Goal: Task Accomplishment & Management: Use online tool/utility

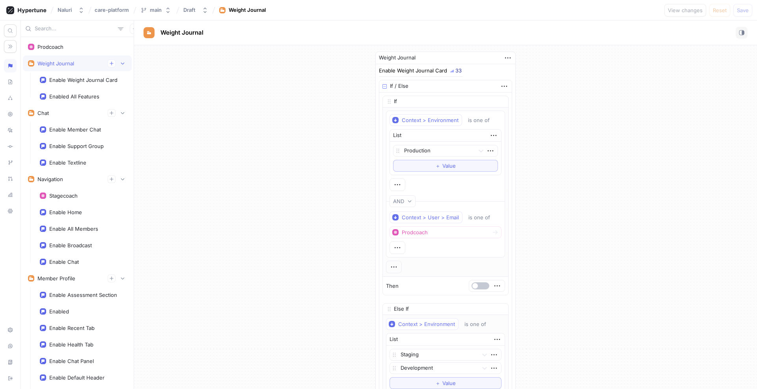
scroll to position [577, 0]
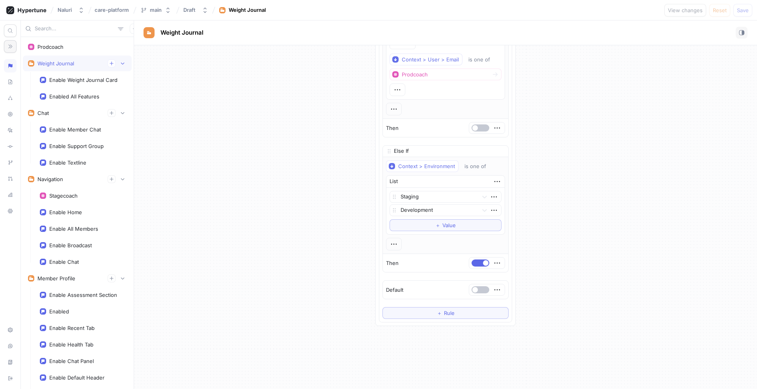
click at [13, 47] on icon "button" at bounding box center [10, 47] width 6 height 6
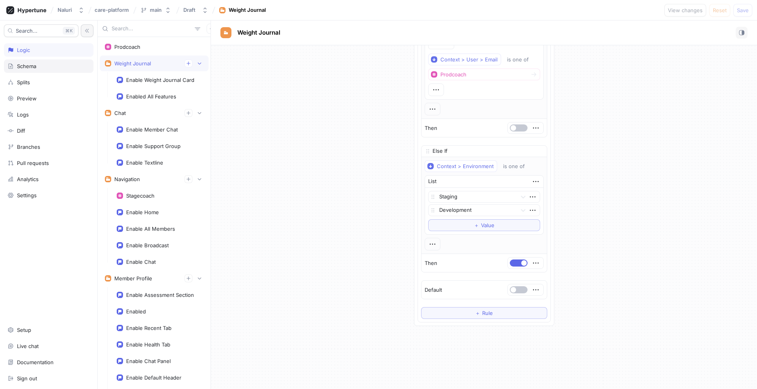
click at [44, 69] on div "Schema" at bounding box center [48, 66] width 82 height 6
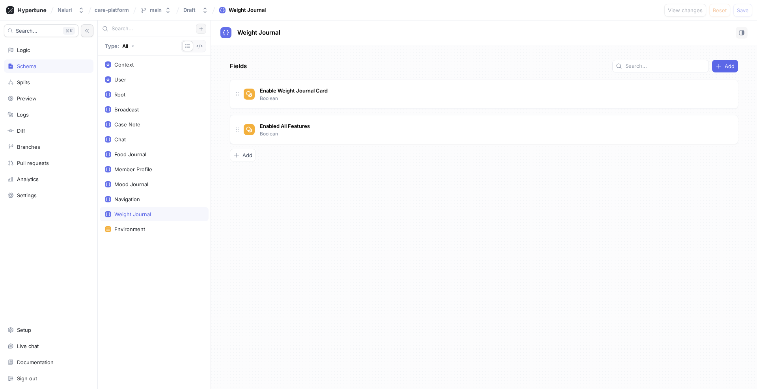
click at [204, 27] on button "button" at bounding box center [201, 29] width 10 height 10
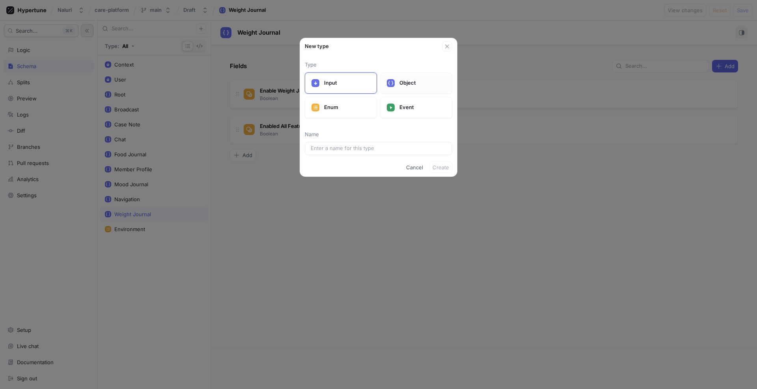
click at [401, 84] on p "Object" at bounding box center [422, 83] width 46 height 8
click at [371, 150] on input "text" at bounding box center [379, 149] width 136 height 8
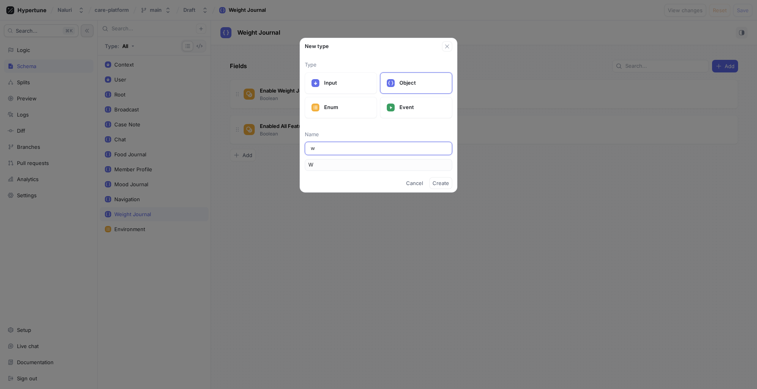
type input "wa"
type input "Wa"
type input "wai"
type input "Wai"
type input "wais"
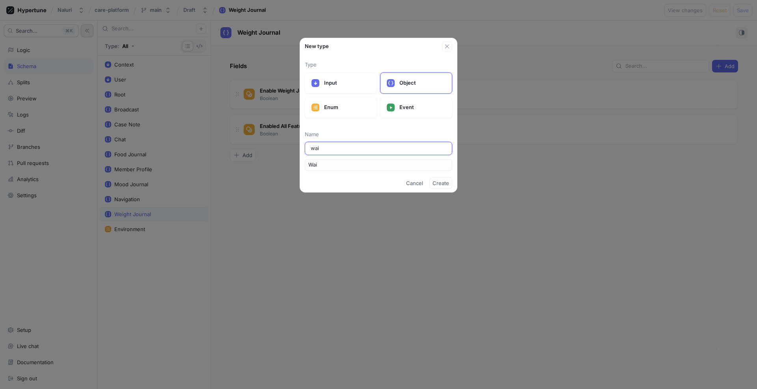
type input "Wais"
type input "waist"
type input "Waist"
type input "wais"
type input "Wais"
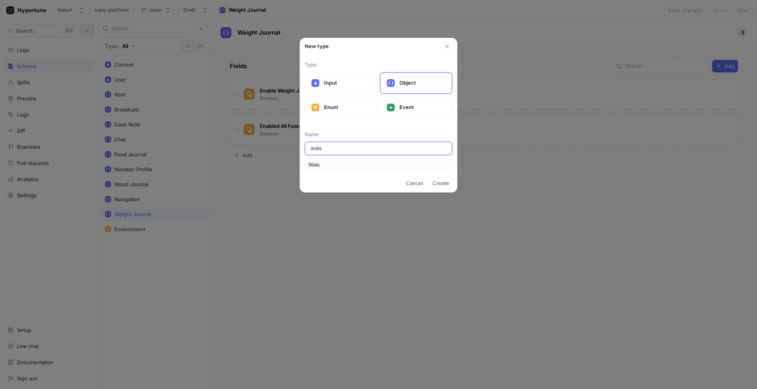
type input "wai"
type input "Wai"
type input "wa"
type input "Wa"
type input "w"
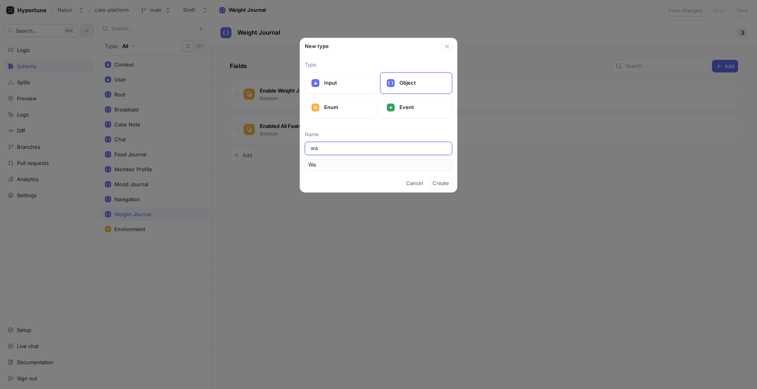
type input "W"
type input "Wa"
type input "Wai"
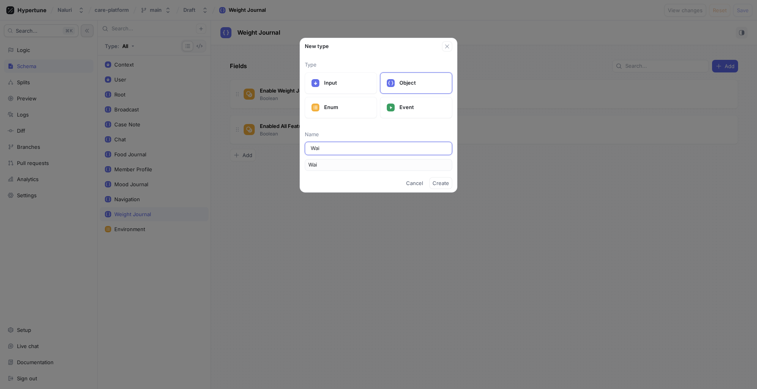
type input "Wais"
type input "Waist"
type input "Waist J"
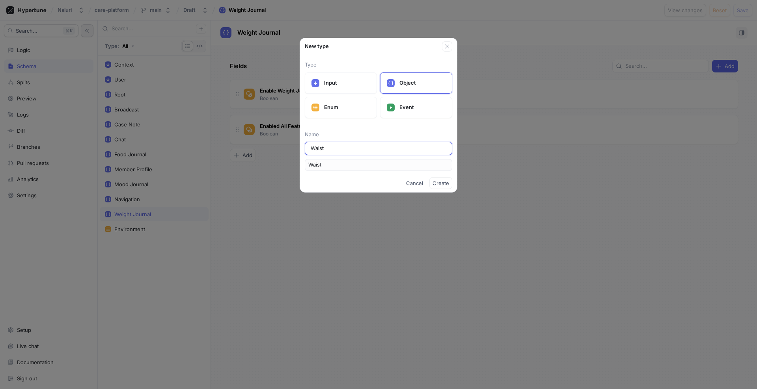
type input "WaistJ"
type input "Waist Jo"
type input "WaistJo"
type input "Waist Jou"
type input "WaistJou"
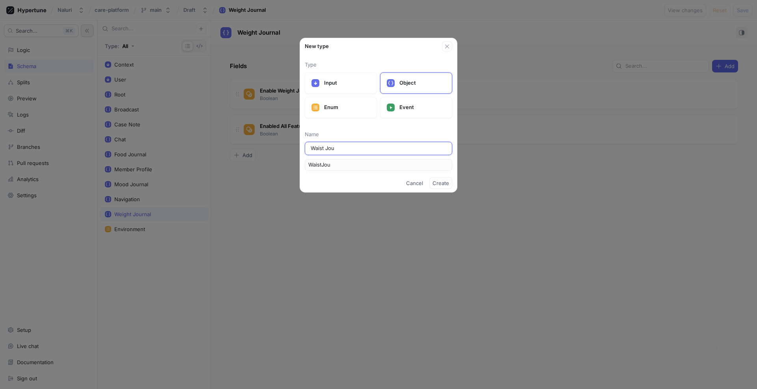
type input "Waist Jour"
type input "WaistJour"
type input "Waist Journ"
type input "WaistJourn"
type input "Waist Journa"
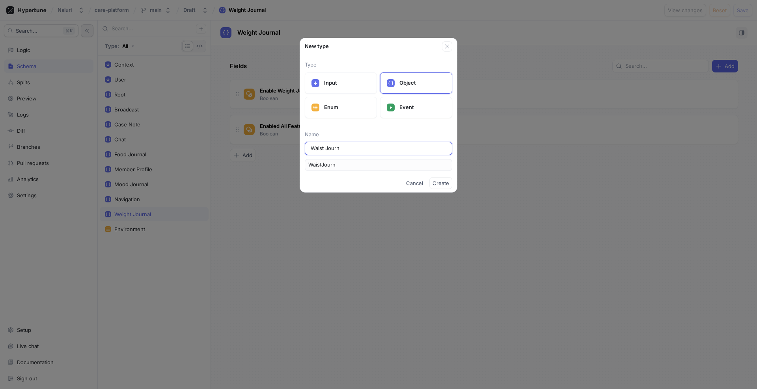
type input "WaistJourna"
type input "Waist Journal"
type input "WaistJournal"
type input "Waist Journal"
click at [440, 183] on span "Create" at bounding box center [440, 183] width 17 height 5
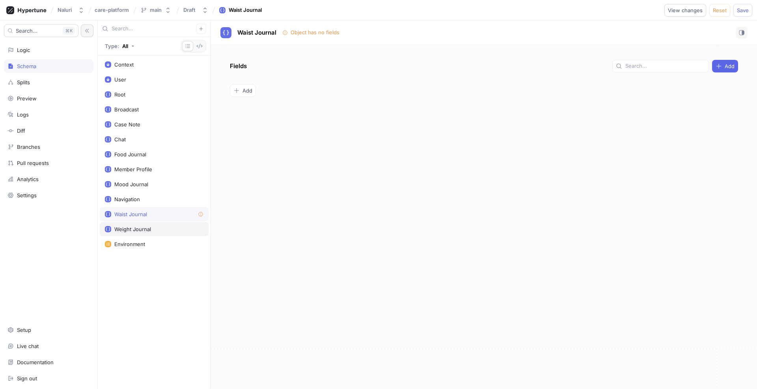
click at [149, 231] on div "Weight Journal" at bounding box center [132, 229] width 37 height 6
click at [164, 216] on div "Waist Journal" at bounding box center [154, 214] width 99 height 6
click at [138, 227] on div "Weight Journal" at bounding box center [132, 229] width 37 height 6
click at [275, 31] on span "Weight Journal" at bounding box center [258, 33] width 43 height 6
click at [224, 30] on icon at bounding box center [226, 33] width 6 height 6
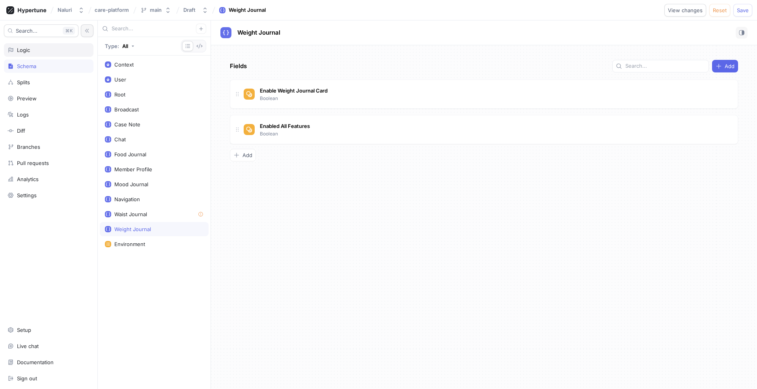
click at [32, 52] on div "Logic" at bounding box center [48, 50] width 82 height 6
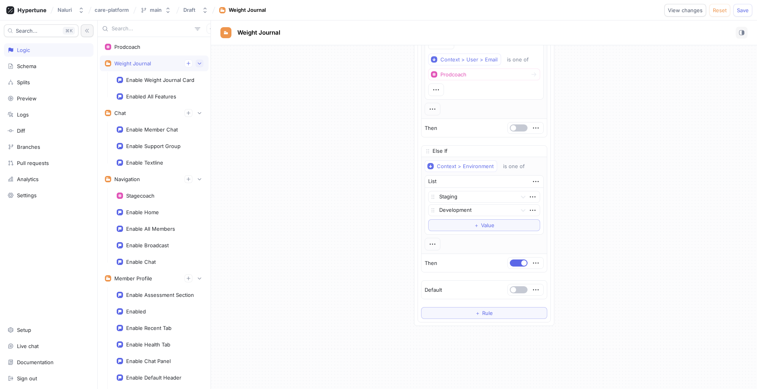
click at [201, 65] on icon "button" at bounding box center [199, 63] width 5 height 5
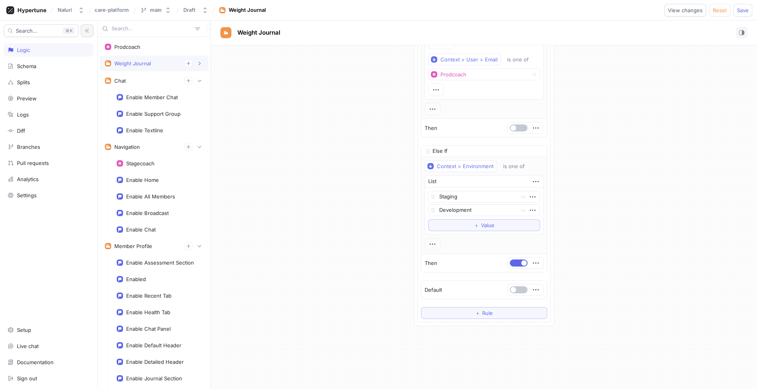
click at [201, 69] on div "Weight Journal" at bounding box center [154, 64] width 109 height 16
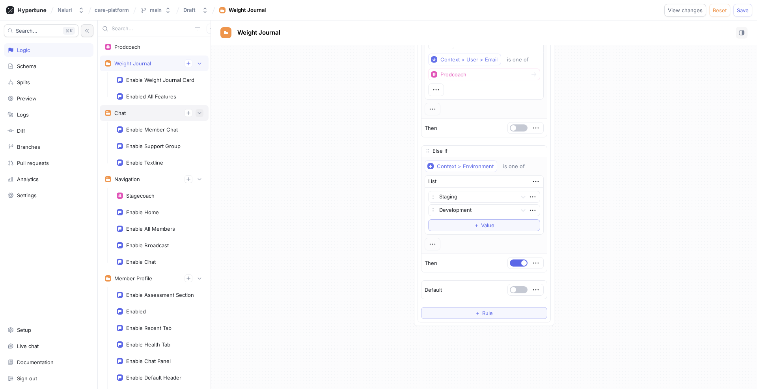
click at [201, 109] on button "button" at bounding box center [199, 113] width 8 height 8
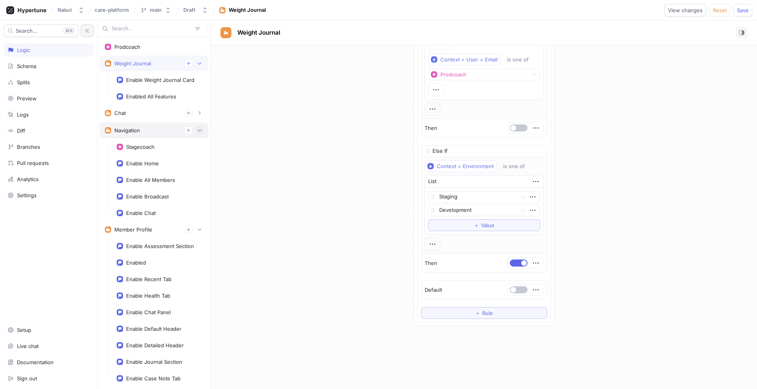
click at [200, 128] on icon "button" at bounding box center [199, 130] width 5 height 5
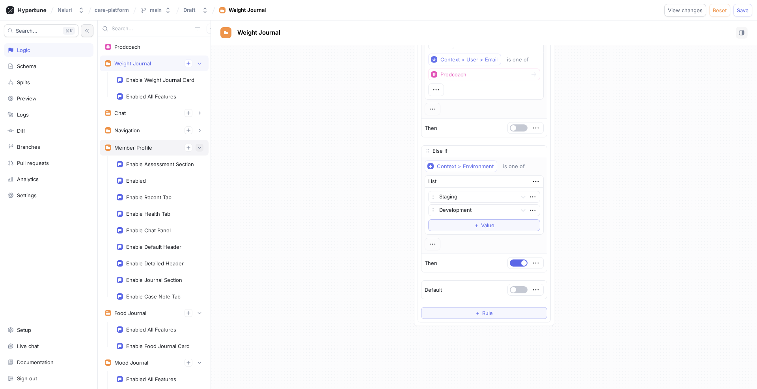
click at [199, 144] on button "button" at bounding box center [199, 148] width 8 height 8
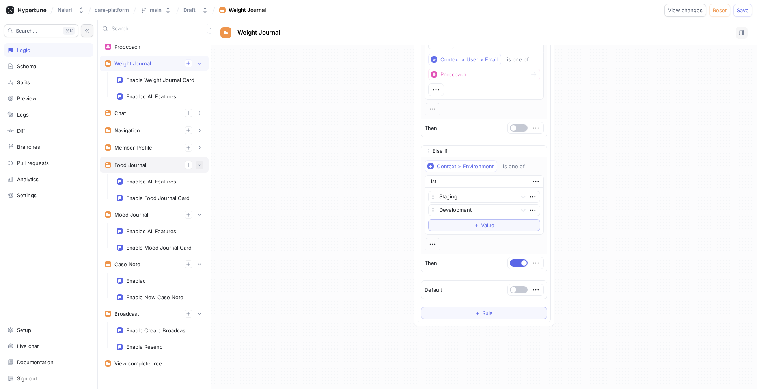
click at [200, 161] on button "button" at bounding box center [199, 165] width 8 height 8
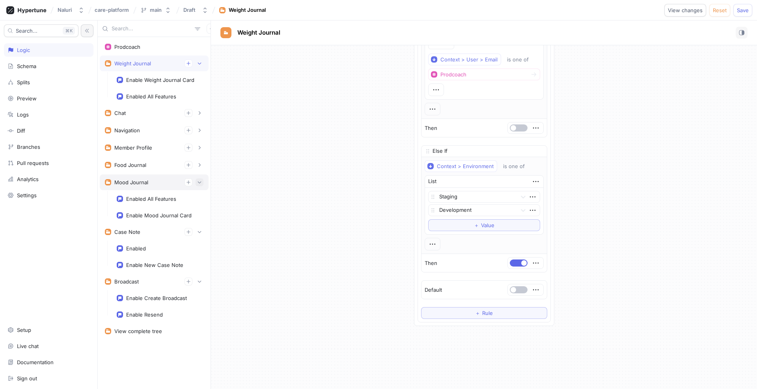
click at [201, 181] on icon "button" at bounding box center [199, 182] width 5 height 5
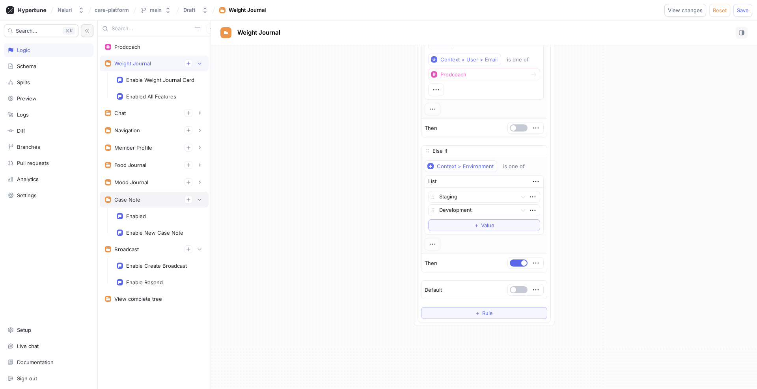
click at [201, 194] on div "Case Note" at bounding box center [154, 200] width 109 height 16
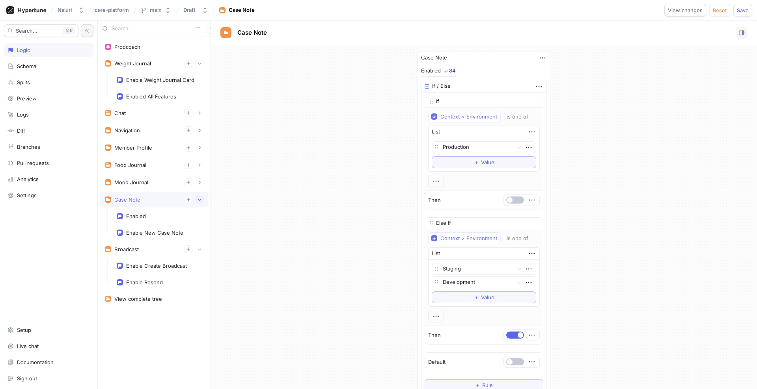
click at [200, 200] on icon "button" at bounding box center [200, 200] width 4 height 2
click at [199, 218] on icon "button" at bounding box center [199, 217] width 5 height 5
click at [44, 72] on div "Schema" at bounding box center [48, 66] width 89 height 13
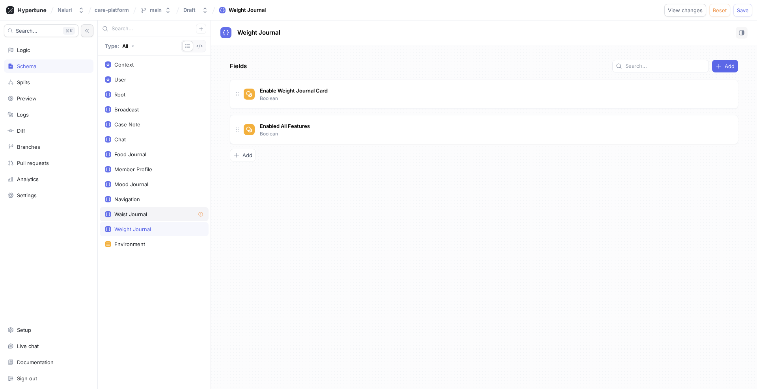
click at [153, 214] on div "Waist Journal" at bounding box center [154, 214] width 99 height 6
click at [251, 91] on span "Add" at bounding box center [247, 90] width 10 height 5
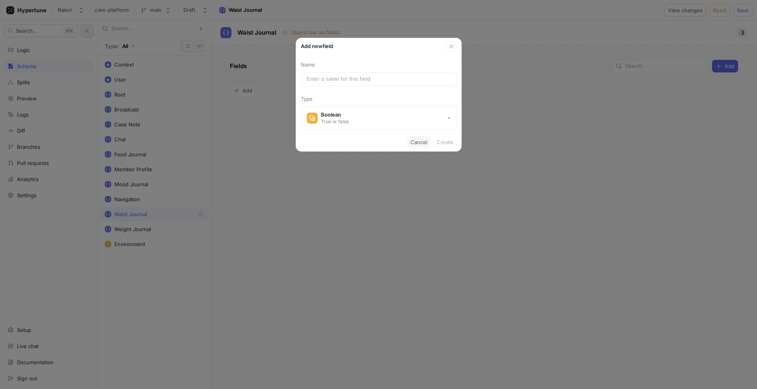
click at [419, 141] on span "Cancel" at bounding box center [418, 142] width 17 height 5
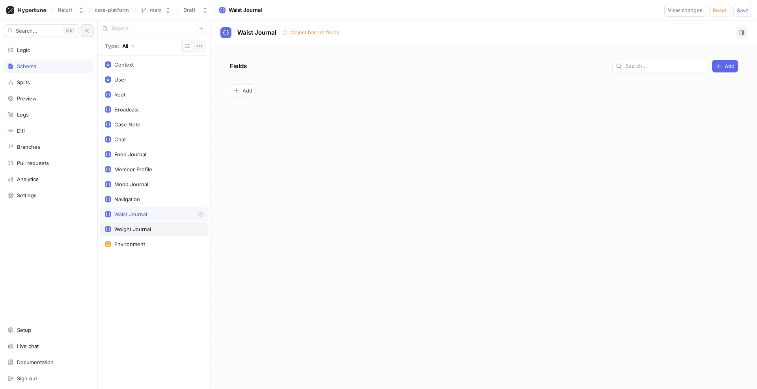
click at [160, 232] on div "Weight Journal" at bounding box center [154, 229] width 99 height 6
click at [160, 216] on div "Waist Journal" at bounding box center [154, 214] width 99 height 6
click at [247, 93] on span "Add" at bounding box center [247, 90] width 10 height 5
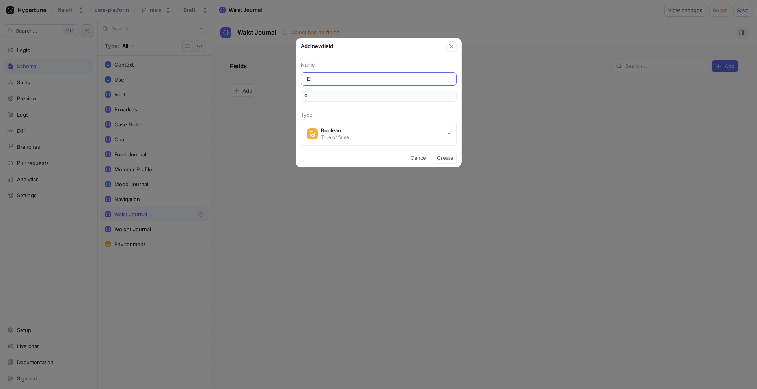
type input "En"
type input "en"
type input "Ena"
type input "ena"
type input "Enab"
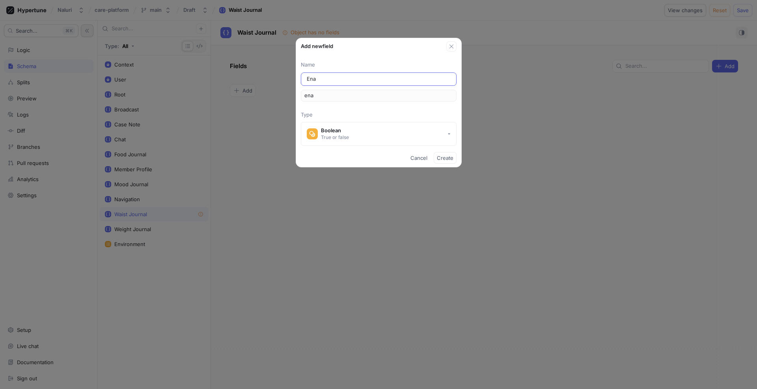
type input "enab"
type input "Enabl"
type input "enabl"
type input "Enable"
type input "enable"
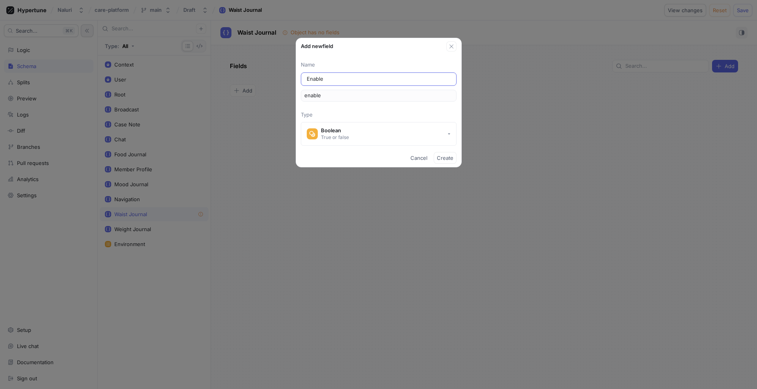
type input "Enable W"
type input "enableW"
type input "Enable Wa"
type input "enableWa"
type input "Enable Wai"
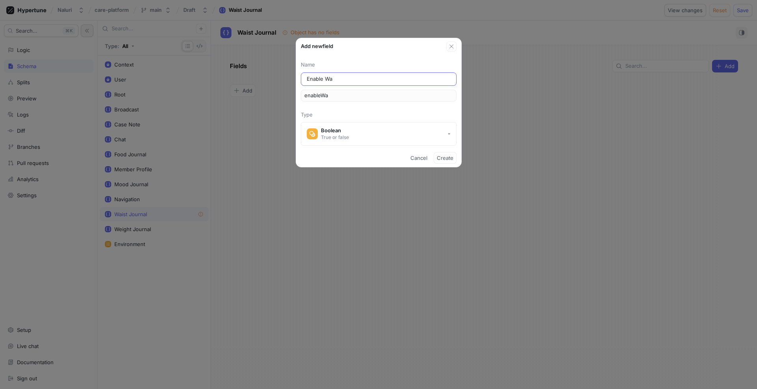
type input "enableWai"
type input "Enable Wais"
type input "enableWais"
type input "Enable Waist"
type input "enableWaist"
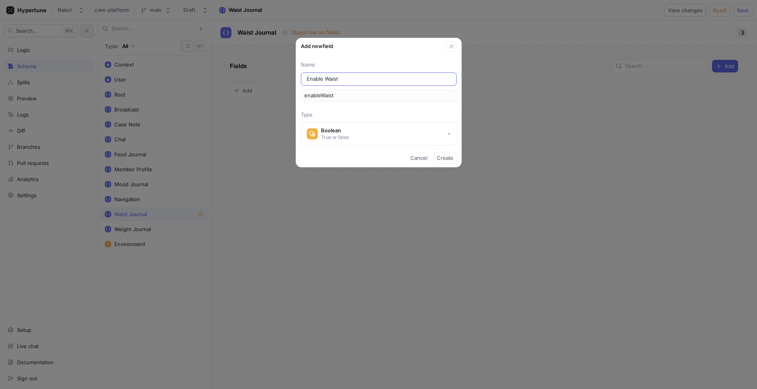
type input "Enable Waist J"
type input "enableWaistJ"
type input "Enable Waist Jo"
type input "enableWaistJo"
type input "Enable Waist Jou"
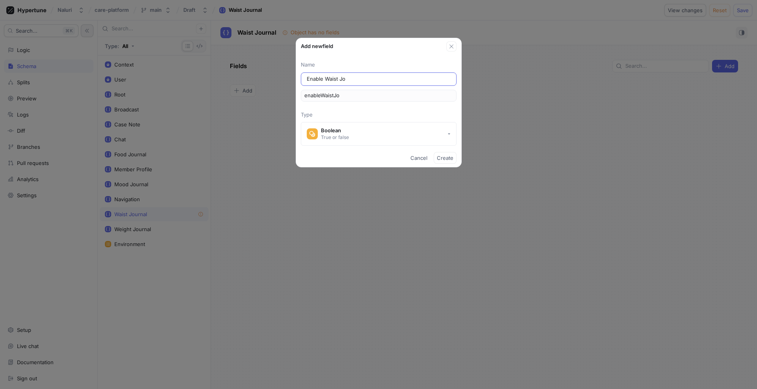
type input "enableWaistJou"
type input "Enable Waist Jour"
type input "enableWaistJour"
type input "Enable Waist Journ"
type input "enableWaistJourn"
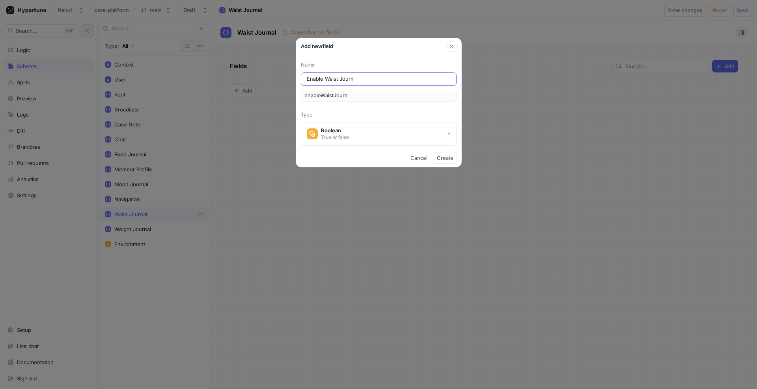
type input "Enable Waist Journa"
type input "enableWaistJourna"
type input "Enable Waist Journal"
type input "enableWaistJournal"
type input "Enable Waist Journal C"
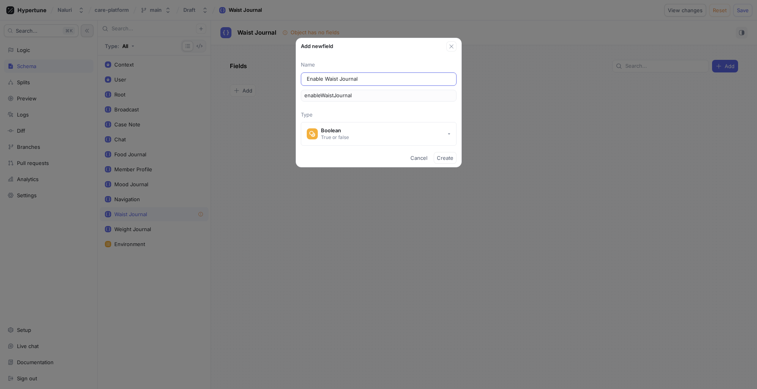
type input "enableWaistJournalC"
type input "Enable Waist Journal Ca"
type input "enableWaistJournalCa"
type input "Enable Waist Journal Car"
type input "enableWaistJournalCar"
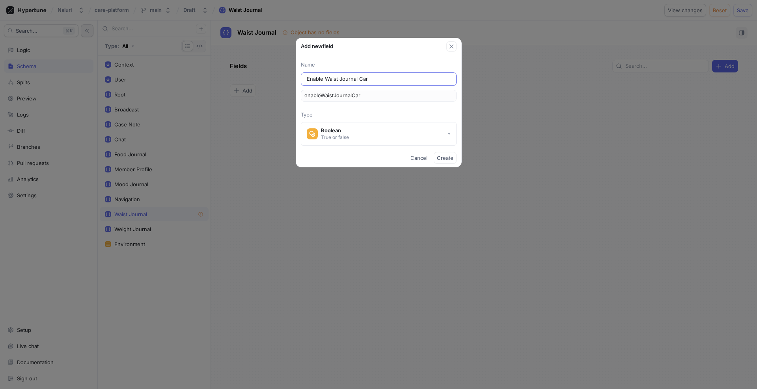
type input "Enable Waist Journal Card"
type input "enableWaistJournalCard"
type input "Enable Waist Journal Card"
click at [450, 159] on span "Create" at bounding box center [445, 158] width 17 height 5
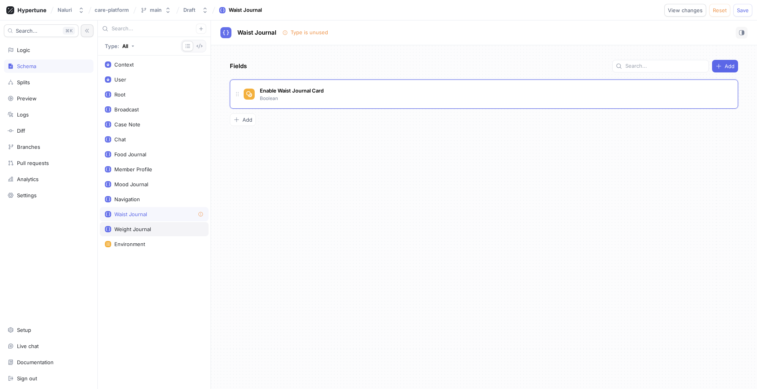
click at [160, 229] on div "Weight Journal" at bounding box center [154, 229] width 99 height 6
click at [160, 216] on div "Waist Journal" at bounding box center [154, 214] width 99 height 6
click at [201, 214] on icon at bounding box center [201, 215] width 6 height 6
click at [286, 33] on icon at bounding box center [285, 33] width 6 height 6
click at [141, 230] on div "Weight Journal" at bounding box center [132, 229] width 37 height 6
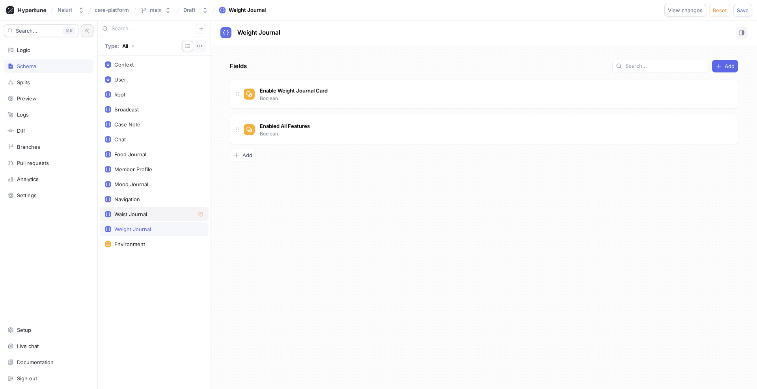
click at [145, 212] on div "Waist Journal" at bounding box center [130, 214] width 33 height 6
click at [249, 122] on span "Add" at bounding box center [247, 119] width 10 height 5
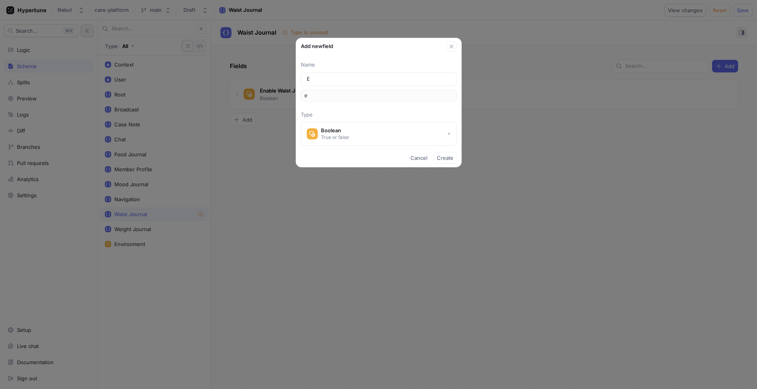
type input "En"
type input "en"
type input "Ena"
type input "ena"
type input "Enab"
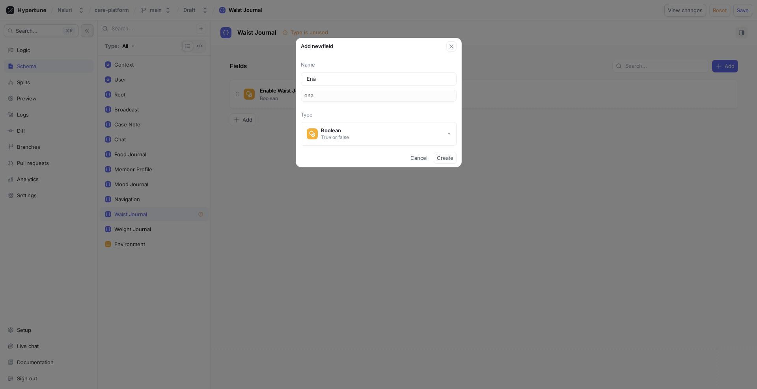
type input "enab"
type input "Enabl"
type input "enabl"
type input "Enable"
type input "enable"
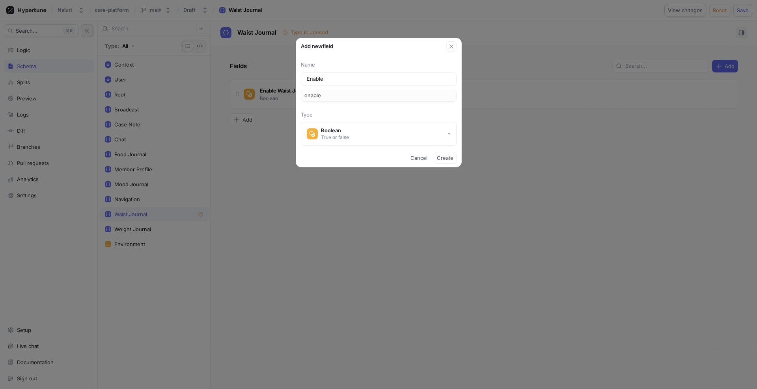
type input "Enabled"
type input "enabled"
type input "Enabled A"
type input "enabledA"
type input "Enabled Al"
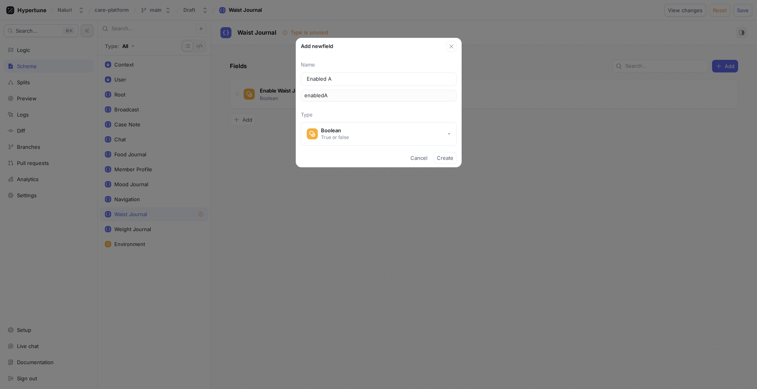
type input "enabledAl"
type input "Enabled All"
type input "enabledAll"
type input "Enabled All"
click at [327, 155] on div "Cancel Create" at bounding box center [378, 158] width 165 height 18
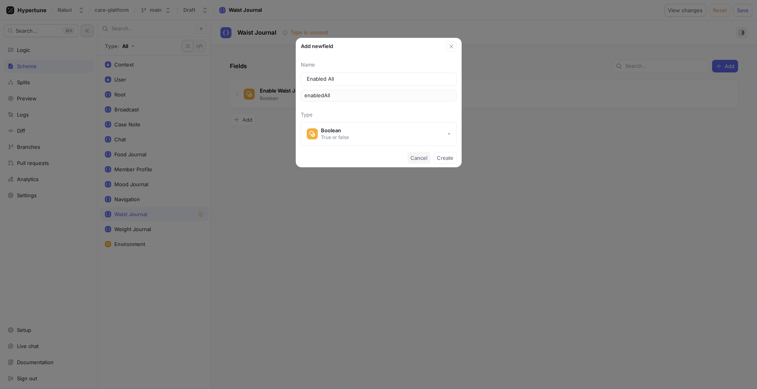
click at [422, 156] on span "Cancel" at bounding box center [418, 158] width 17 height 5
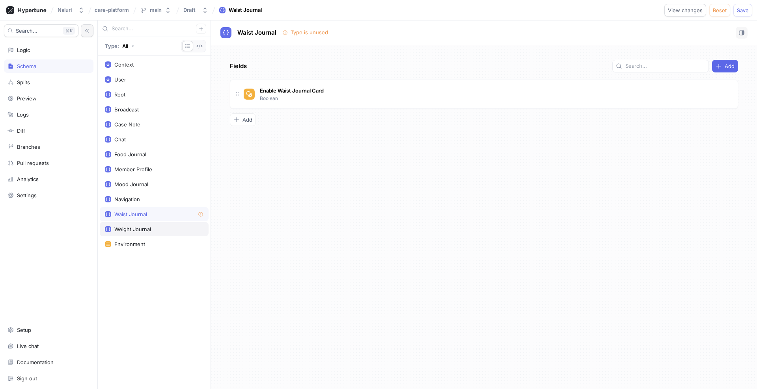
click at [144, 229] on div "Weight Journal" at bounding box center [132, 229] width 37 height 6
click at [146, 215] on div "Waist Journal" at bounding box center [130, 214] width 33 height 6
click at [242, 119] on span "Add" at bounding box center [247, 119] width 10 height 5
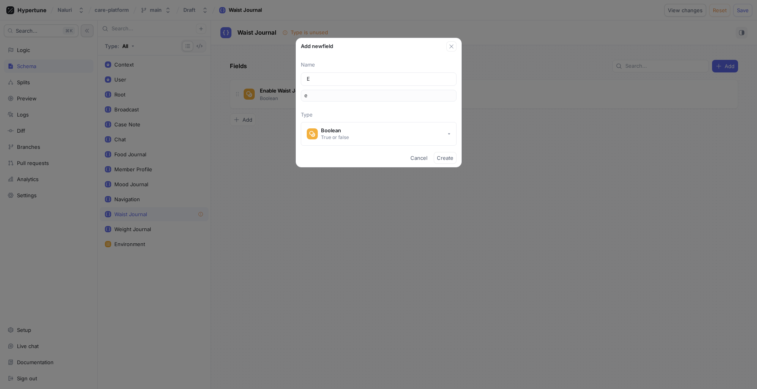
type input "En"
type input "en"
type input "Ena"
type input "ena"
type input "Enab"
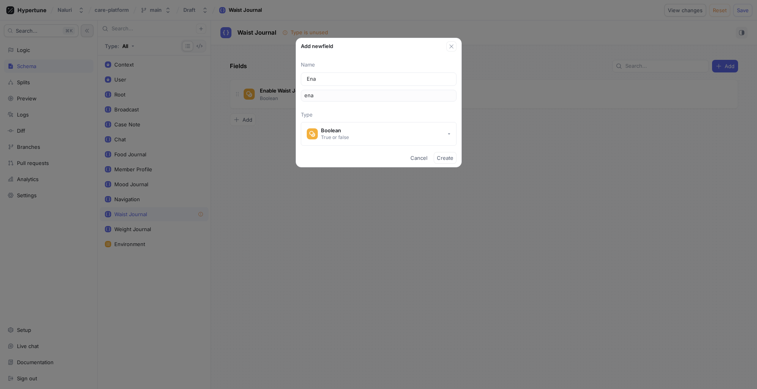
type input "enab"
type input "Enabl"
type input "enabl"
type input "Enable"
type input "enable"
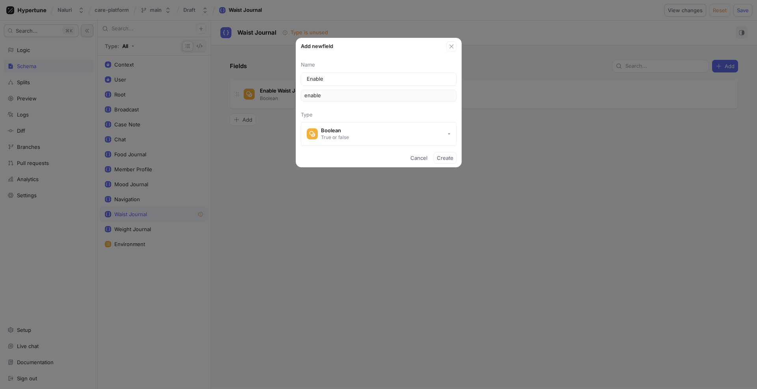
type input "Enabled"
type input "enabled"
type input "Enabled A"
type input "enabledA"
type input "Enabled Al"
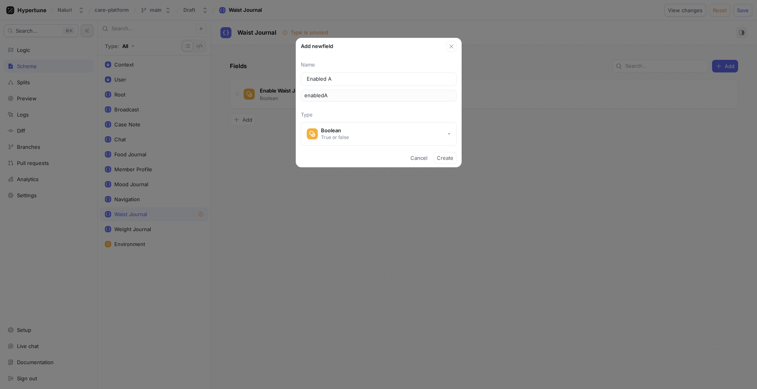
type input "enabledAl"
type input "Enabled All"
type input "enabledAll"
type input "Enabled All F"
type input "enabledAllF"
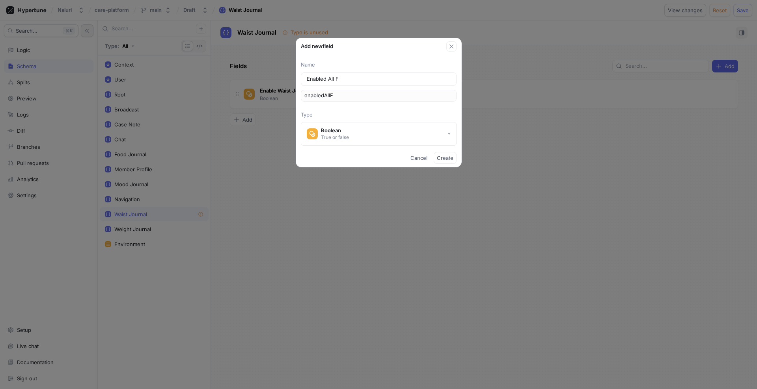
type input "Enabled All Fe"
type input "enabledAllFe"
type input "Enabled All Fea"
type input "enabledAllFea"
type input "Enabled All Feat"
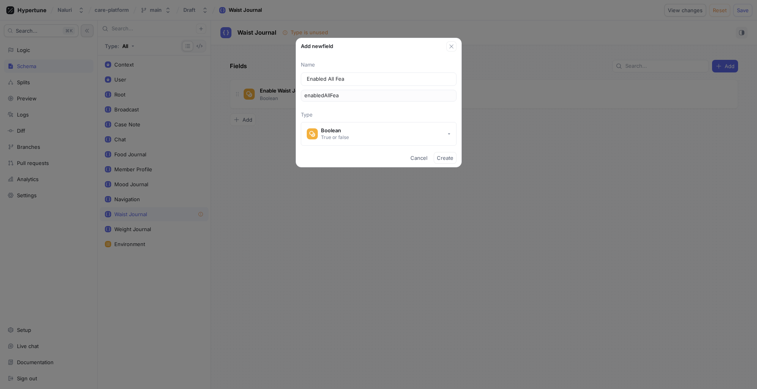
type input "enabledAllFeat"
type input "Enabled All Featu"
type input "enabledAllFeatu"
type input "Enabled All Featur"
type input "enabledAllFeatur"
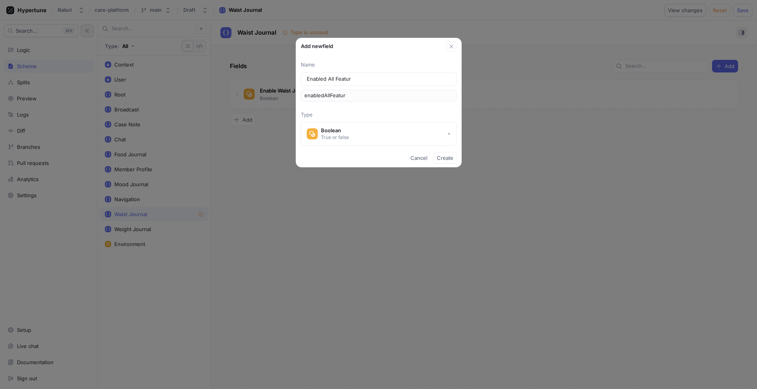
type input "Enabled All Feature"
type input "enabledAllFeature"
type input "Enabled All Feature"
click at [447, 162] on button "Create" at bounding box center [445, 158] width 23 height 12
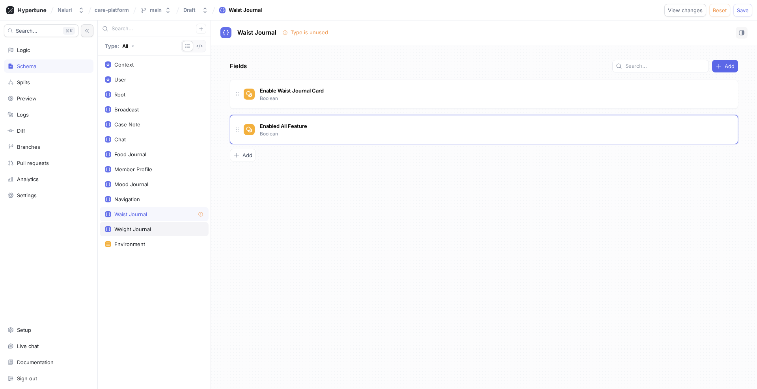
click at [163, 224] on div "Weight Journal" at bounding box center [154, 229] width 109 height 14
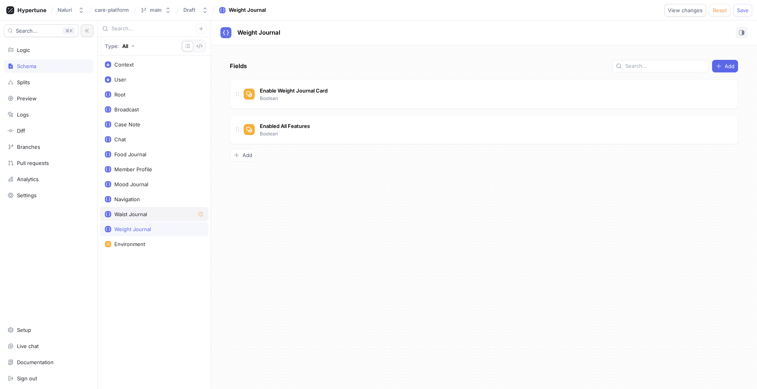
click at [163, 212] on div "Waist Journal" at bounding box center [154, 214] width 99 height 6
click at [157, 226] on div "Weight Journal" at bounding box center [154, 229] width 99 height 6
click at [157, 217] on div "Waist Journal" at bounding box center [154, 214] width 99 height 6
click at [153, 228] on div "Weight Journal" at bounding box center [154, 229] width 99 height 6
click at [346, 133] on div "Enabled All Features Boolean" at bounding box center [487, 130] width 487 height 16
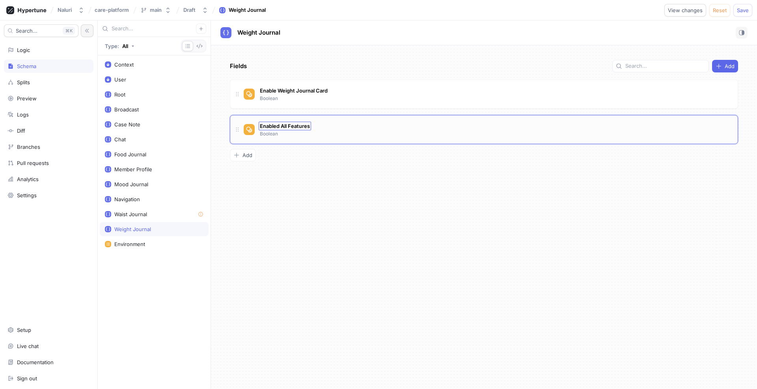
click at [278, 128] on span "Enabled All Features" at bounding box center [285, 126] width 50 height 6
click at [171, 212] on div "Waist Journal" at bounding box center [154, 214] width 99 height 6
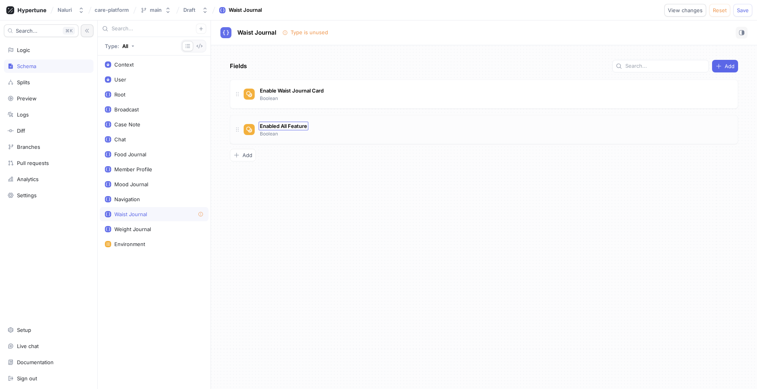
click at [302, 126] on span "Enabled All Feature" at bounding box center [283, 126] width 47 height 6
click at [307, 127] on input "Enabled All Feature" at bounding box center [284, 126] width 48 height 6
type input "Enabled All Features"
click at [314, 152] on div "Fields Add Enable Waist Journal Card Boolean Enabled All Features Enabled All F…" at bounding box center [484, 217] width 546 height 344
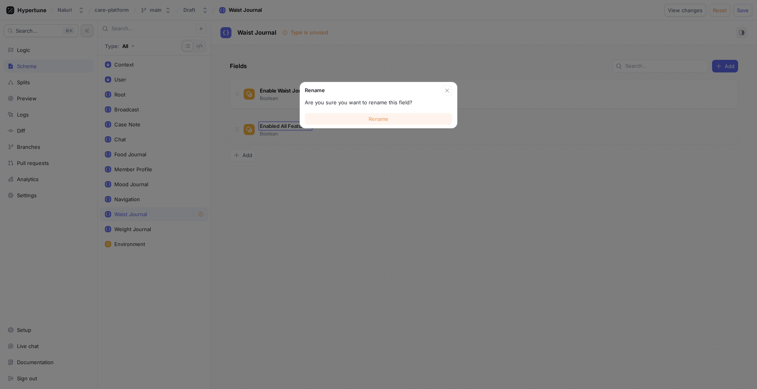
click at [372, 117] on span "Rename" at bounding box center [378, 119] width 20 height 5
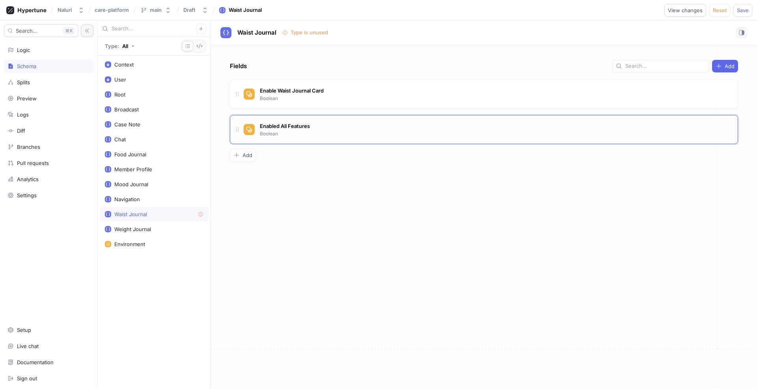
click at [350, 124] on div "Enabled All Features Boolean" at bounding box center [487, 130] width 487 height 16
click at [330, 129] on div "Enabled All Features Boolean" at bounding box center [487, 130] width 487 height 16
click at [158, 230] on div "Weight Journal" at bounding box center [154, 229] width 99 height 6
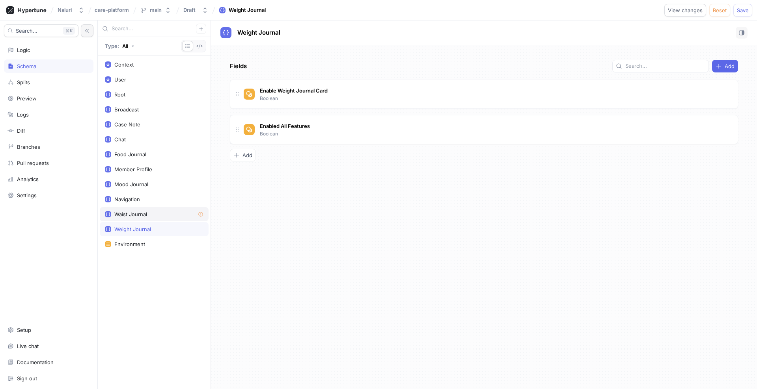
click at [158, 212] on div "Waist Journal" at bounding box center [154, 214] width 99 height 6
click at [39, 87] on div "Splits" at bounding box center [48, 82] width 89 height 13
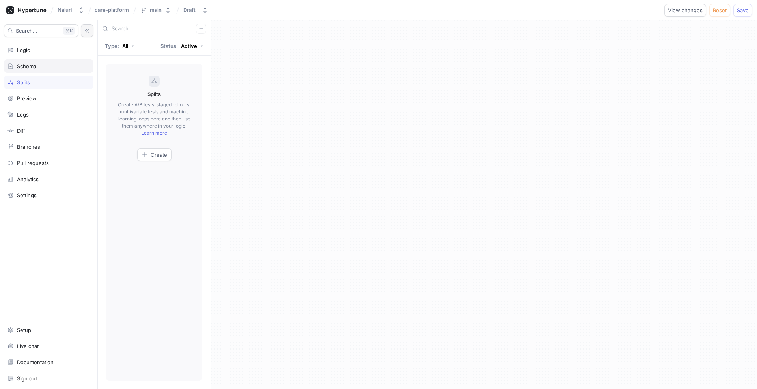
click at [41, 68] on div "Schema" at bounding box center [48, 66] width 82 height 6
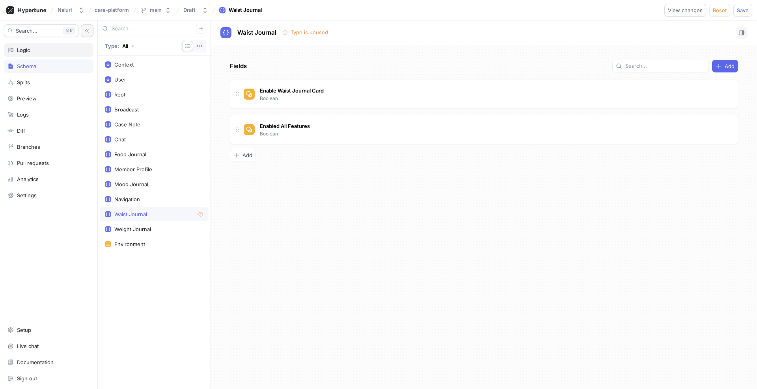
click at [40, 50] on div "Logic" at bounding box center [48, 50] width 82 height 6
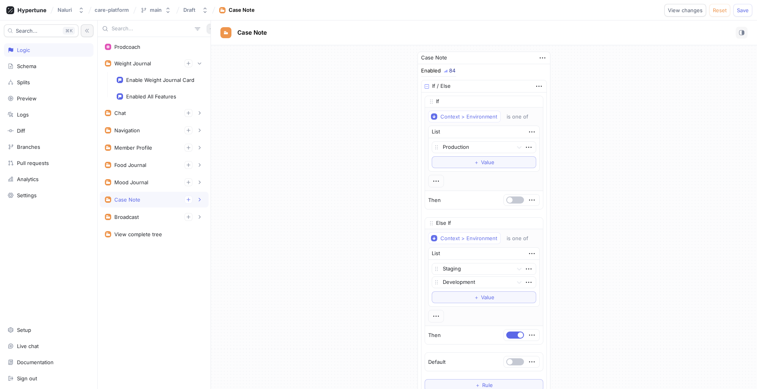
click at [207, 31] on button "button" at bounding box center [212, 29] width 10 height 10
click at [307, 143] on div "Prodcoach Weight Journal Enable Weight Journal Card Enabled All Features Chat E…" at bounding box center [427, 204] width 659 height 369
